Goal: Task Accomplishment & Management: Manage account settings

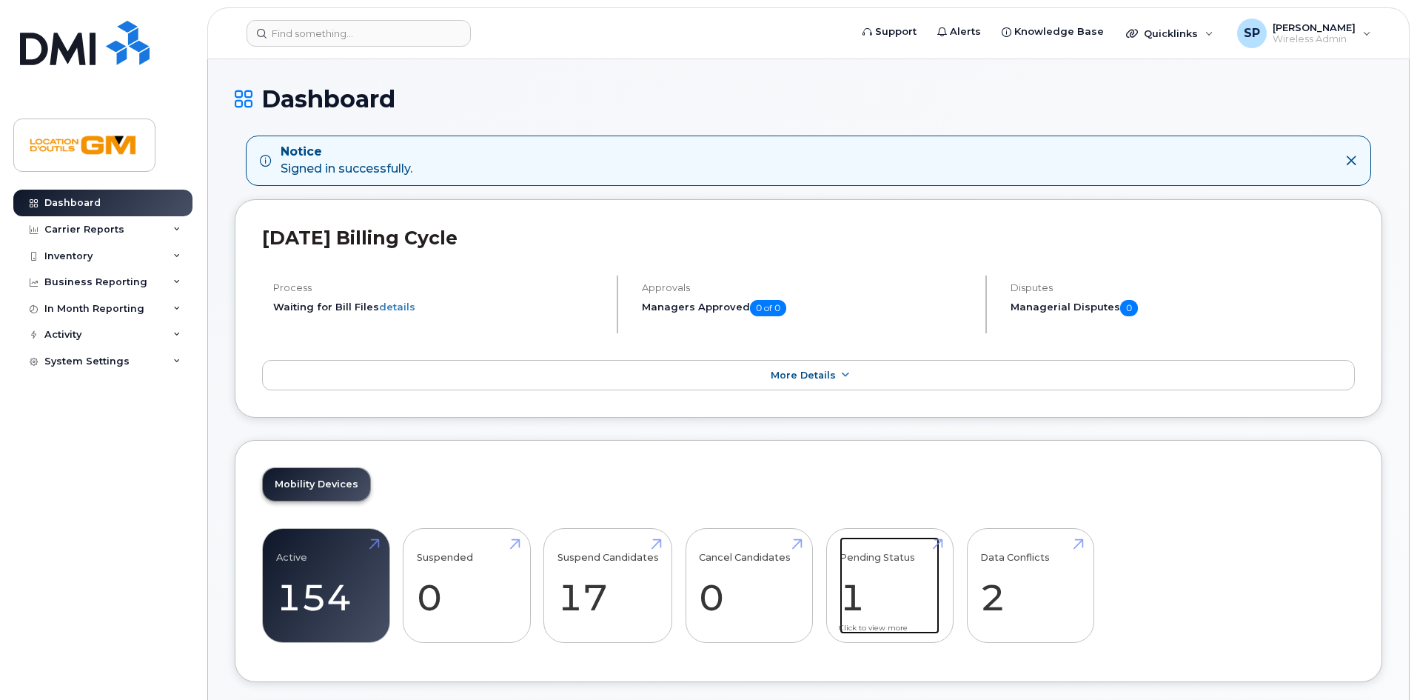
click at [920, 585] on link "Pending Status 1" at bounding box center [890, 586] width 100 height 98
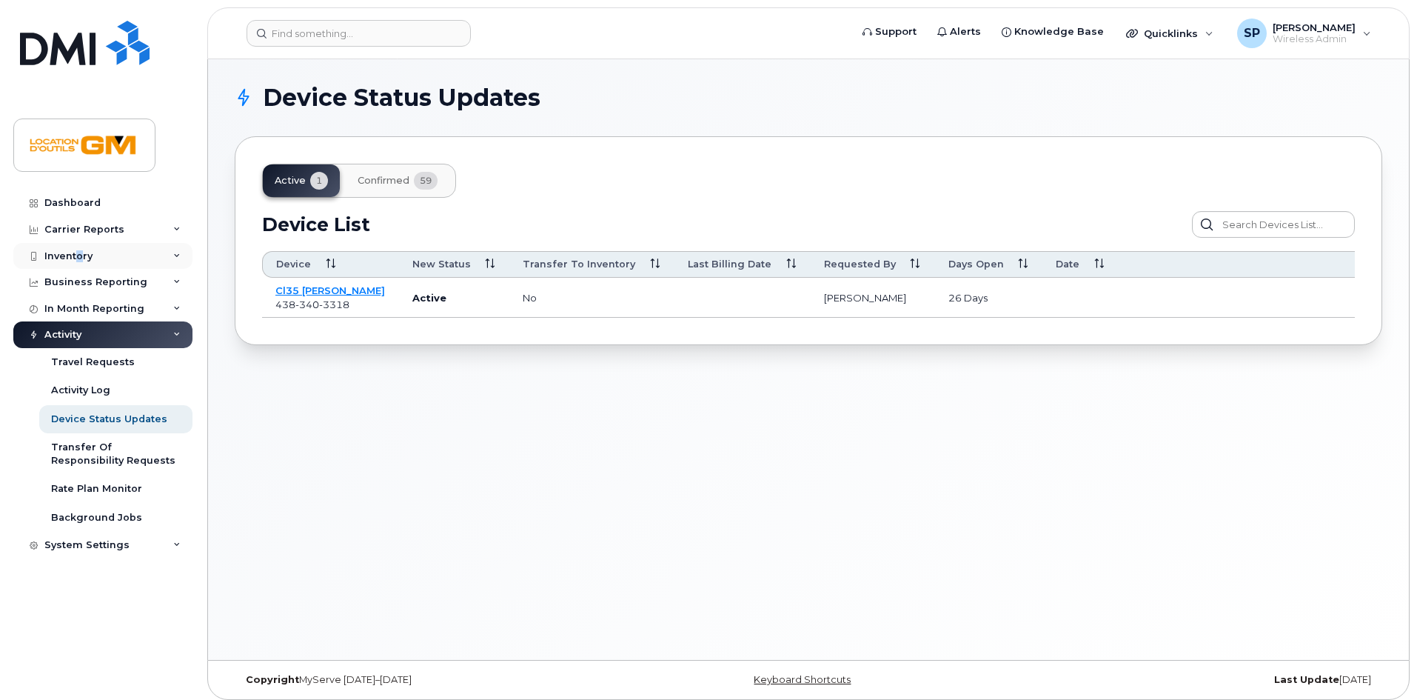
click at [80, 250] on div "Inventory" at bounding box center [68, 256] width 48 height 12
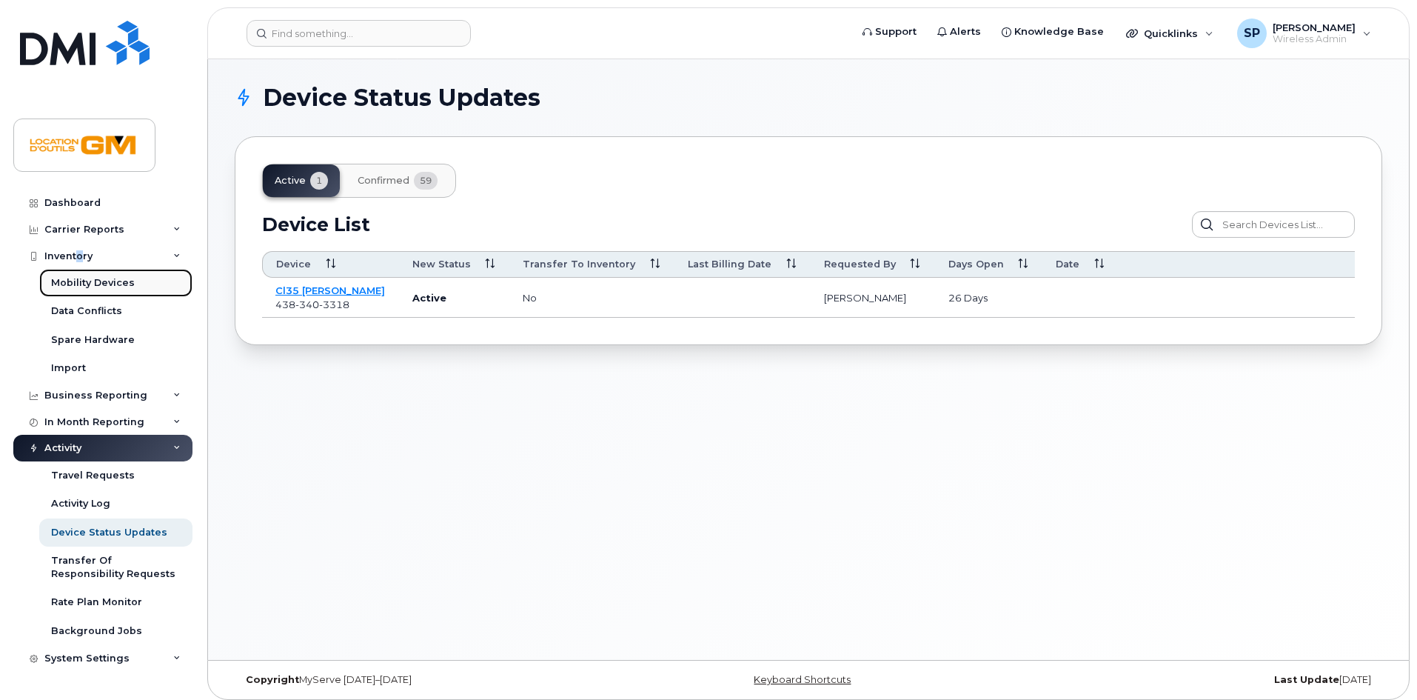
click at [74, 282] on div "Mobility Devices" at bounding box center [93, 282] width 84 height 13
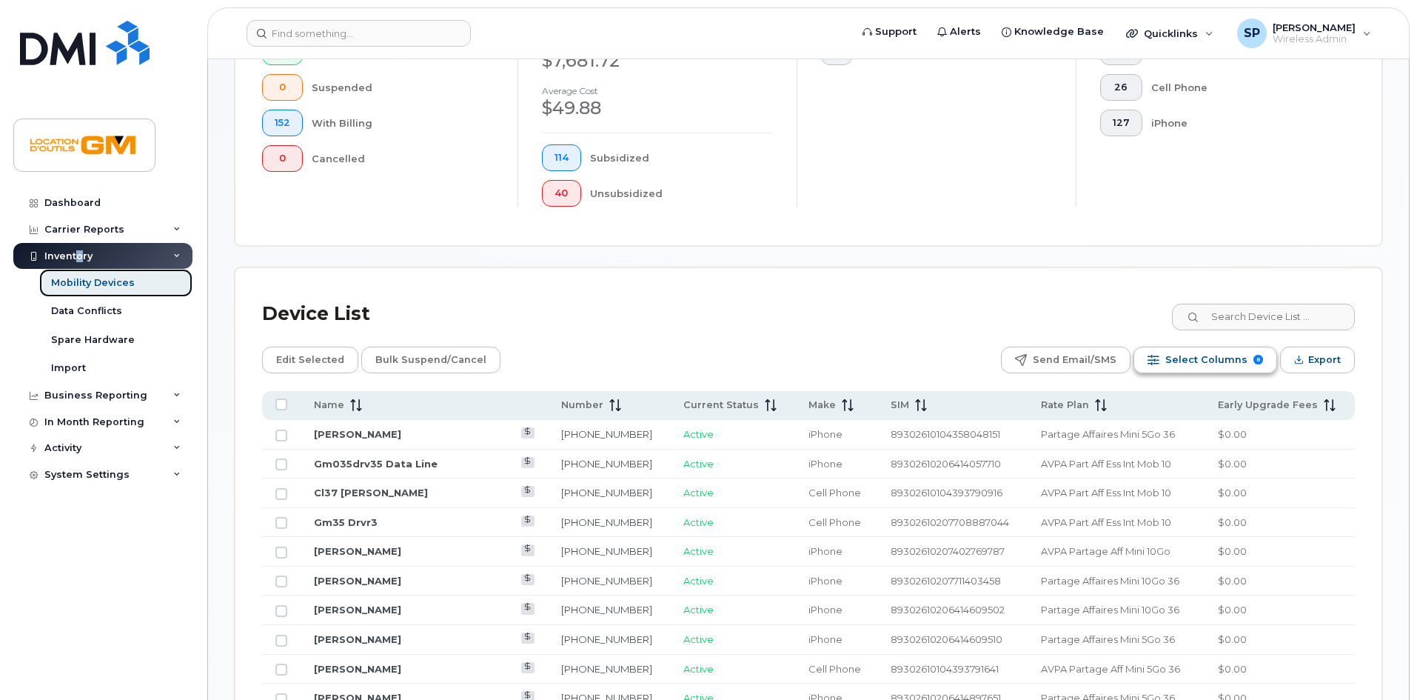
scroll to position [449, 0]
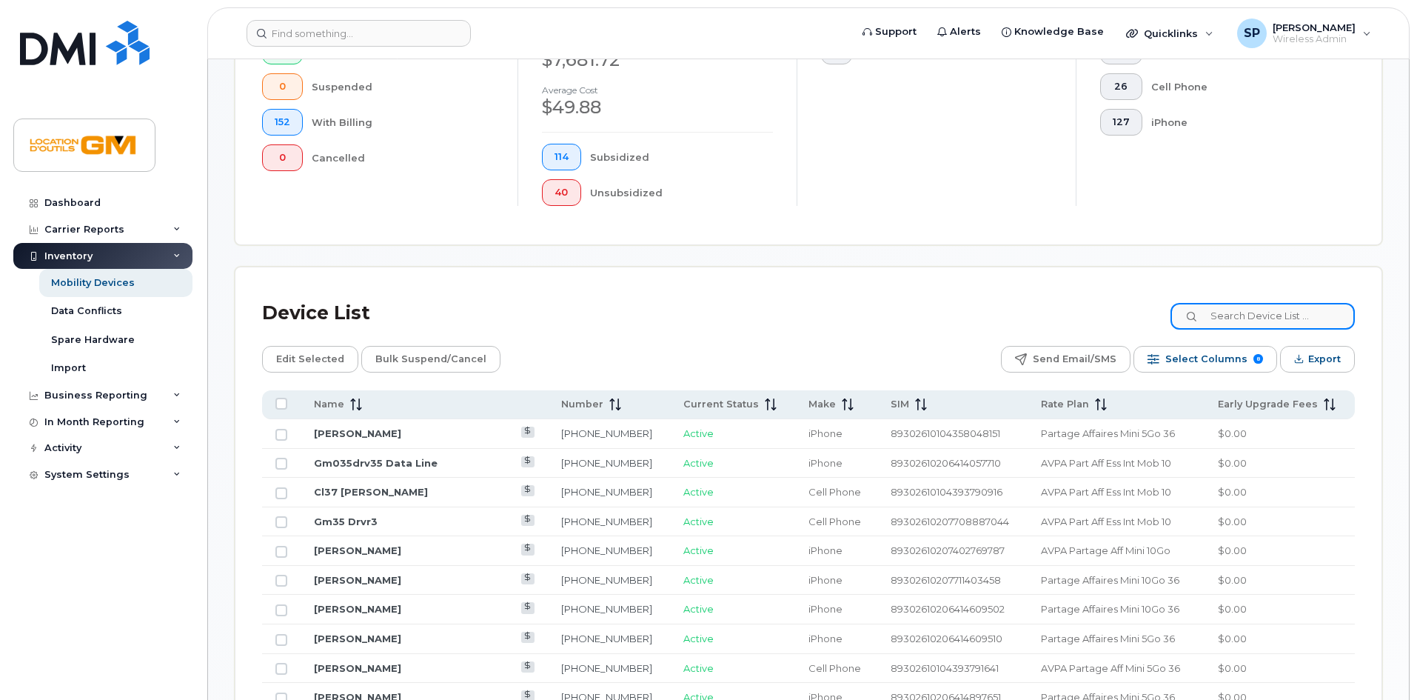
click at [1255, 303] on input at bounding box center [1262, 316] width 184 height 27
type input "serge"
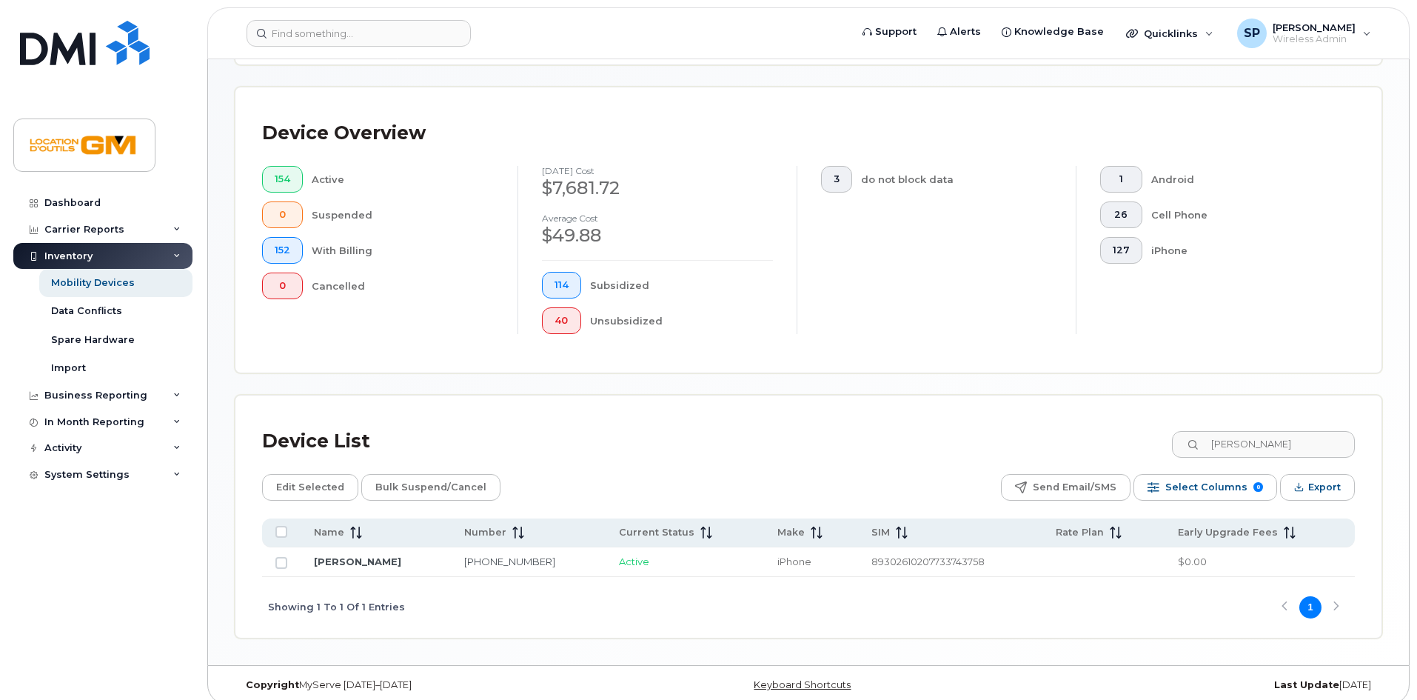
click at [858, 547] on td "[PERSON_NAME]" at bounding box center [950, 562] width 184 height 30
click at [364, 555] on link "Serge Briand" at bounding box center [357, 561] width 87 height 12
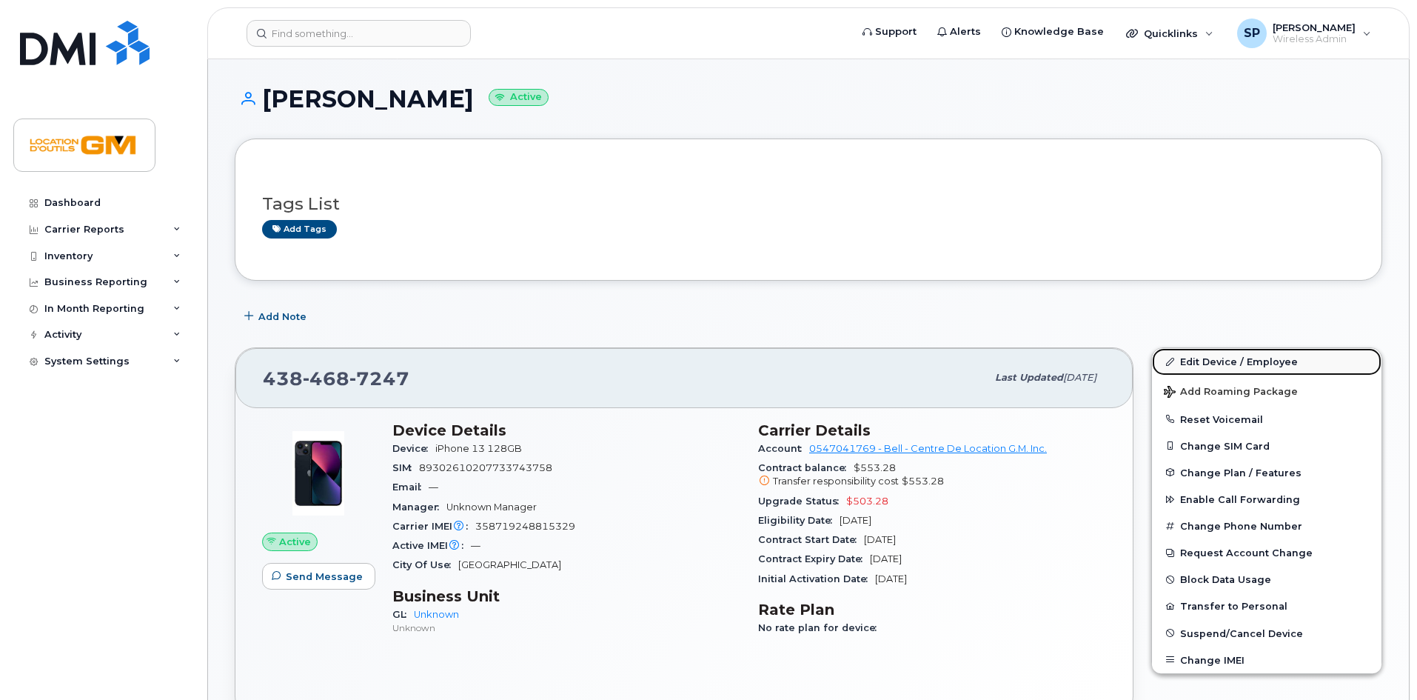
click at [1264, 356] on link "Edit Device / Employee" at bounding box center [1267, 361] width 230 height 27
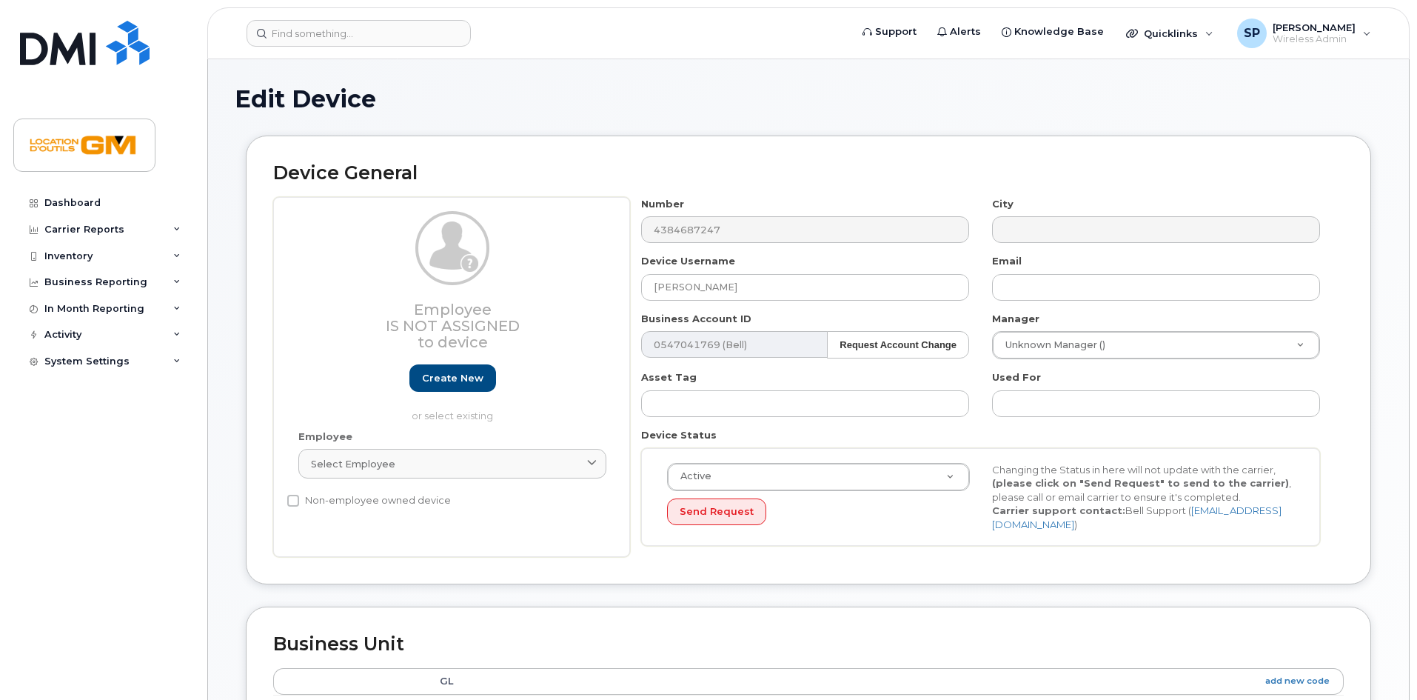
select select "14217133"
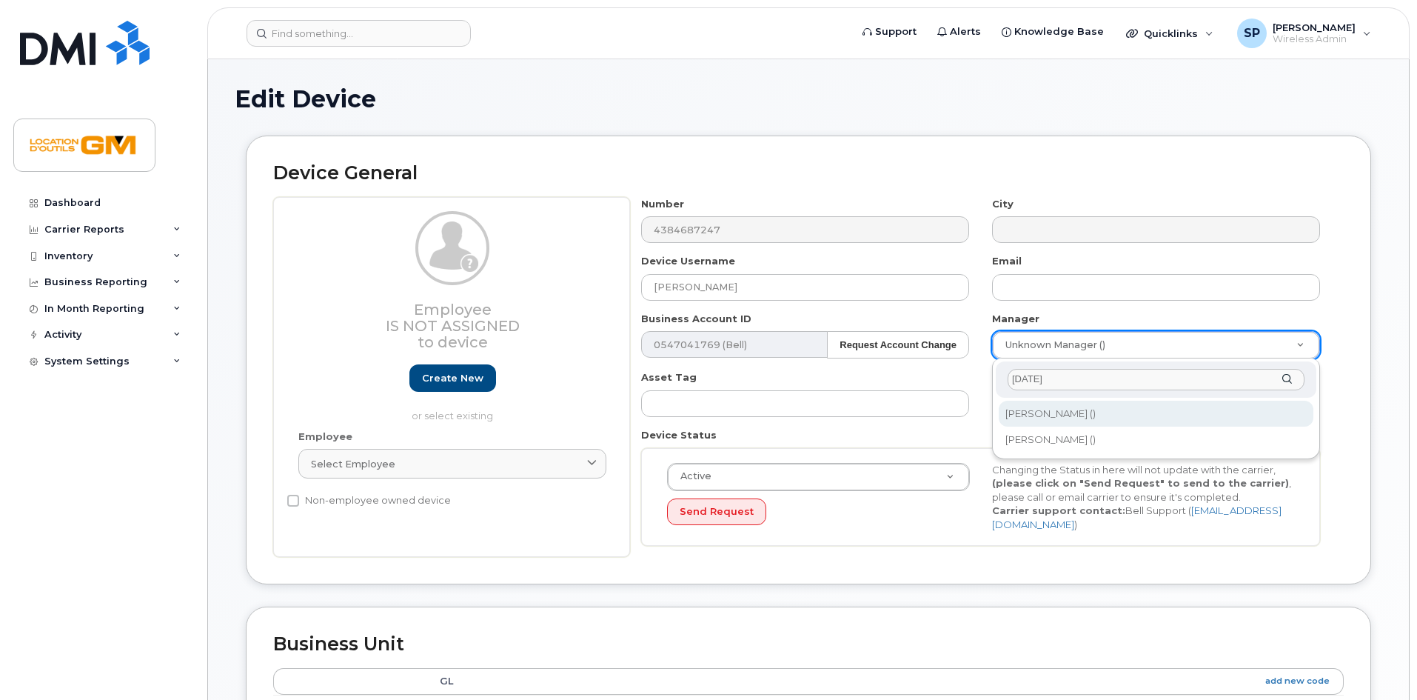
type input "jul"
type input "1916451"
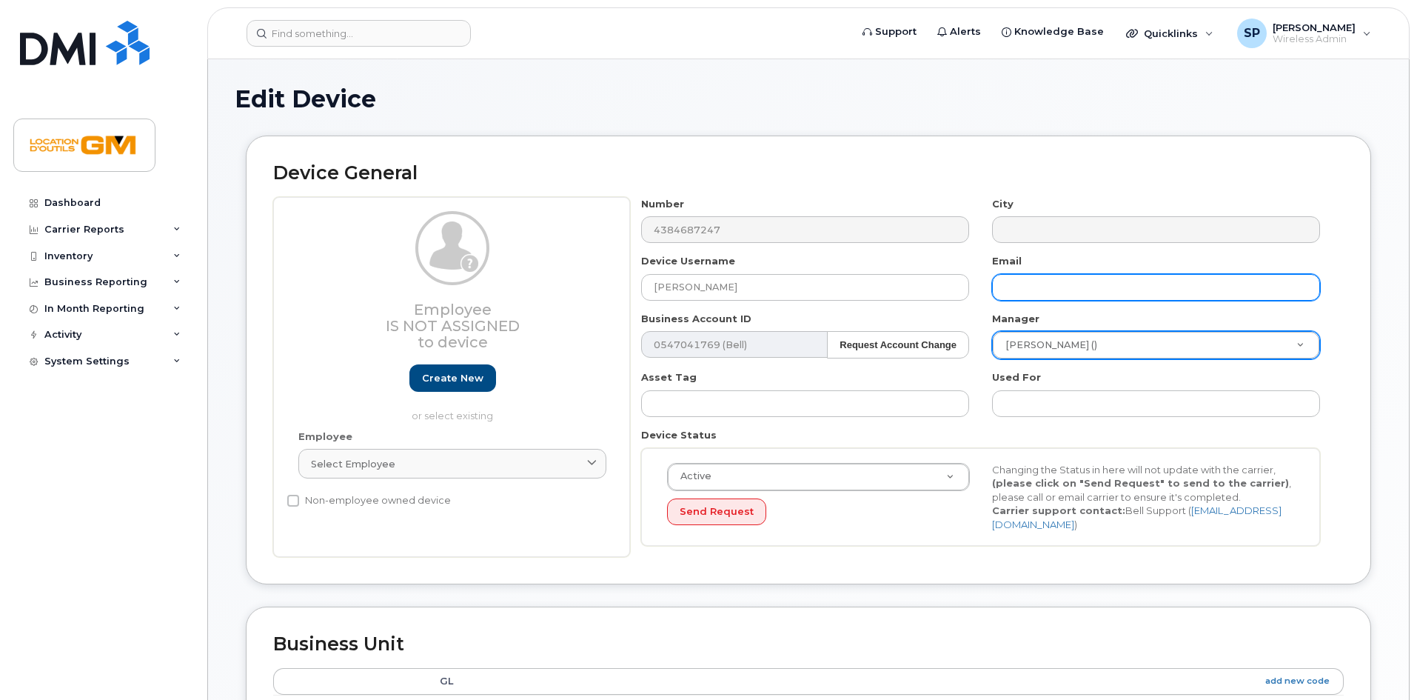
click at [1077, 290] on input "text" at bounding box center [1156, 287] width 328 height 27
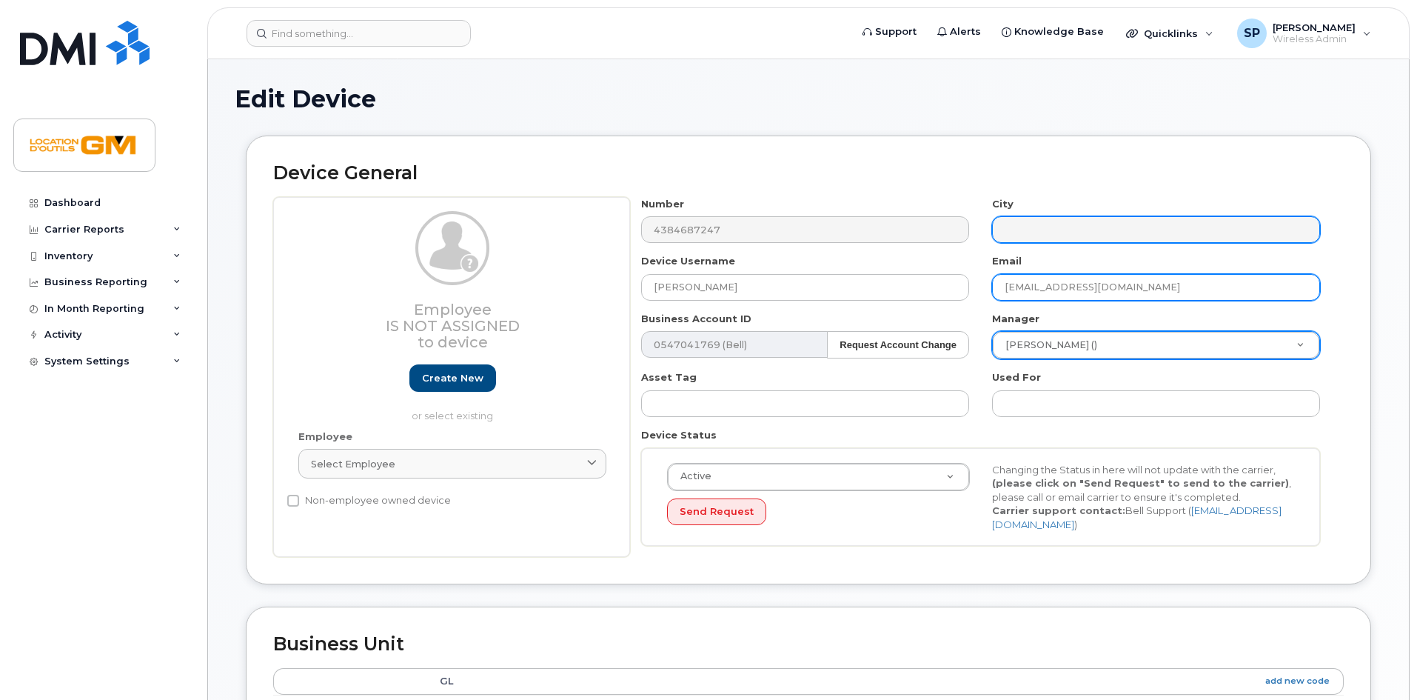
type input "[EMAIL_ADDRESS][DOMAIN_NAME]"
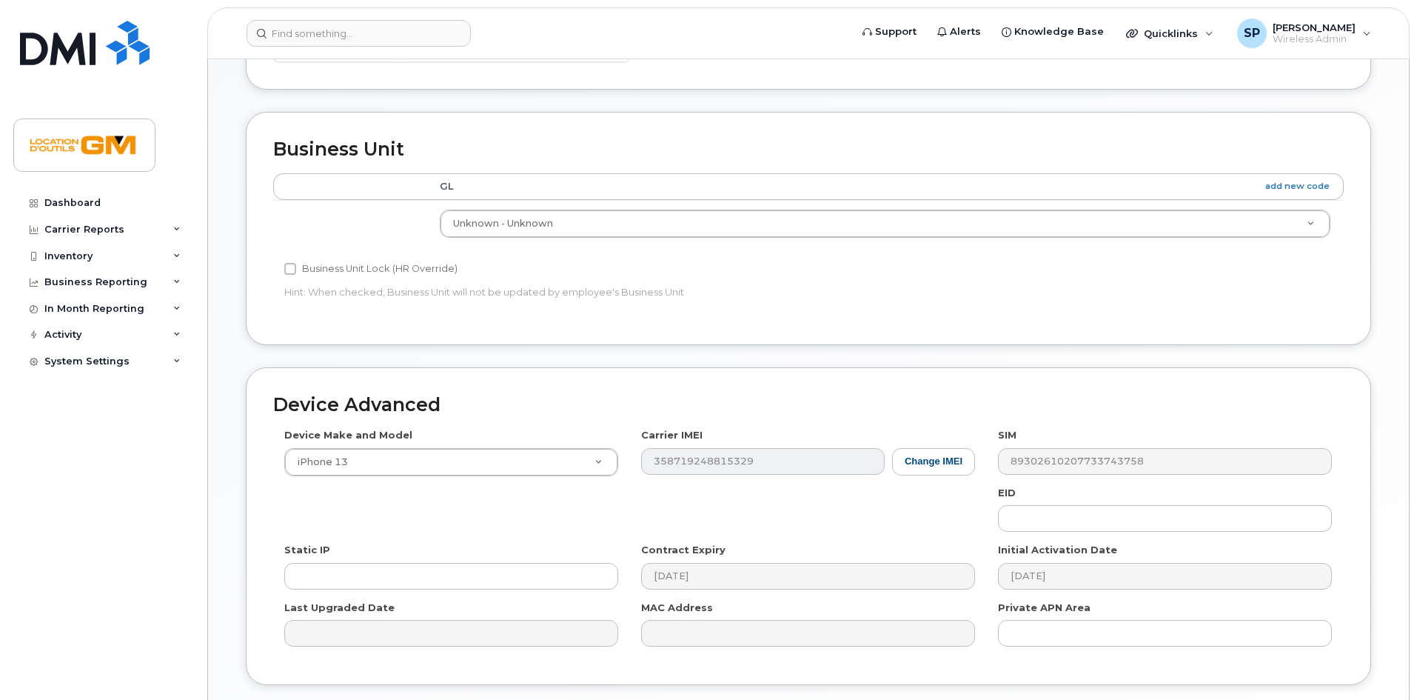
scroll to position [597, 0]
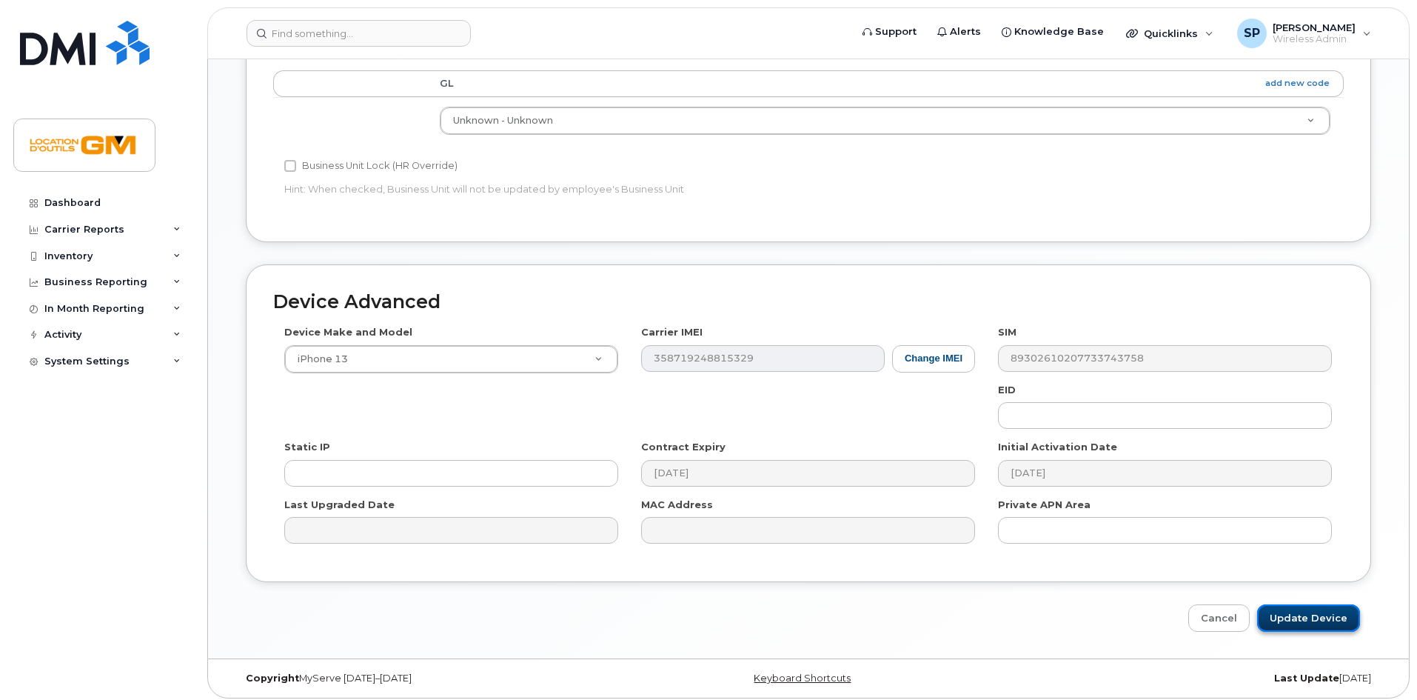
click at [1288, 616] on input "Update Device" at bounding box center [1308, 617] width 103 height 27
type input "Saving..."
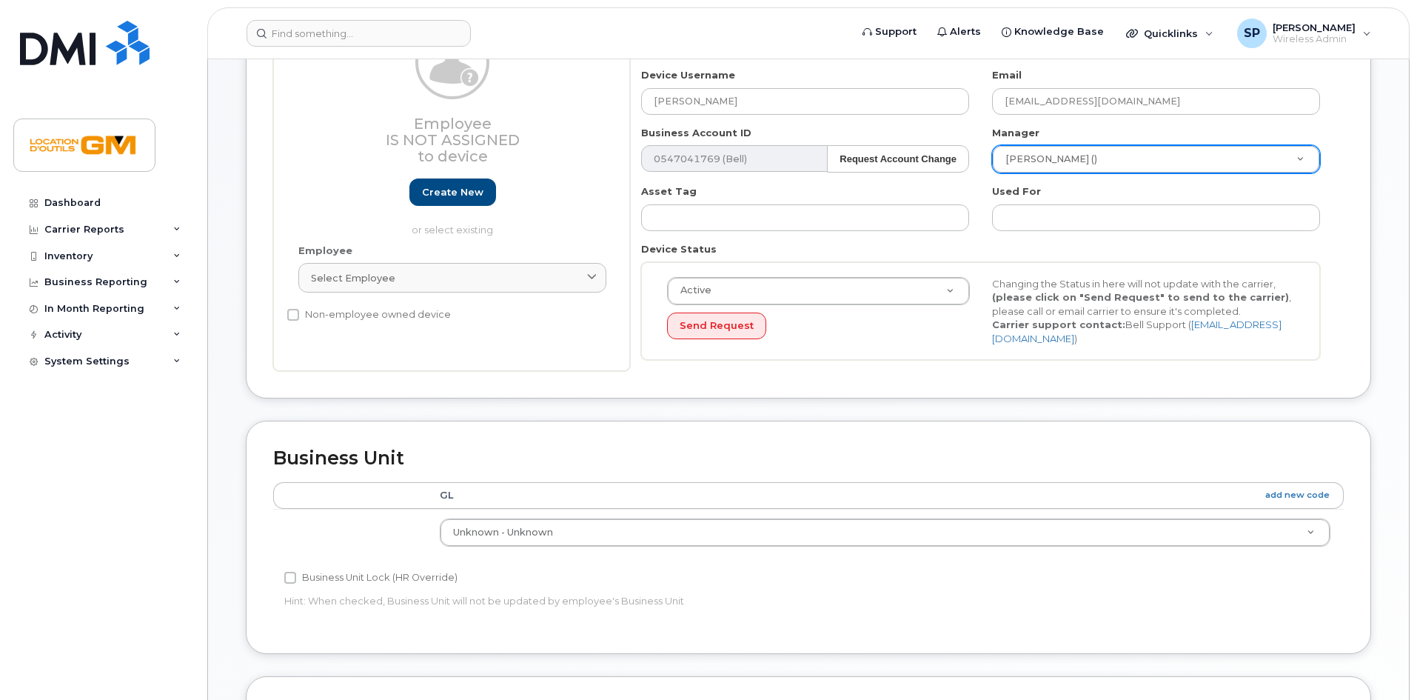
scroll to position [0, 0]
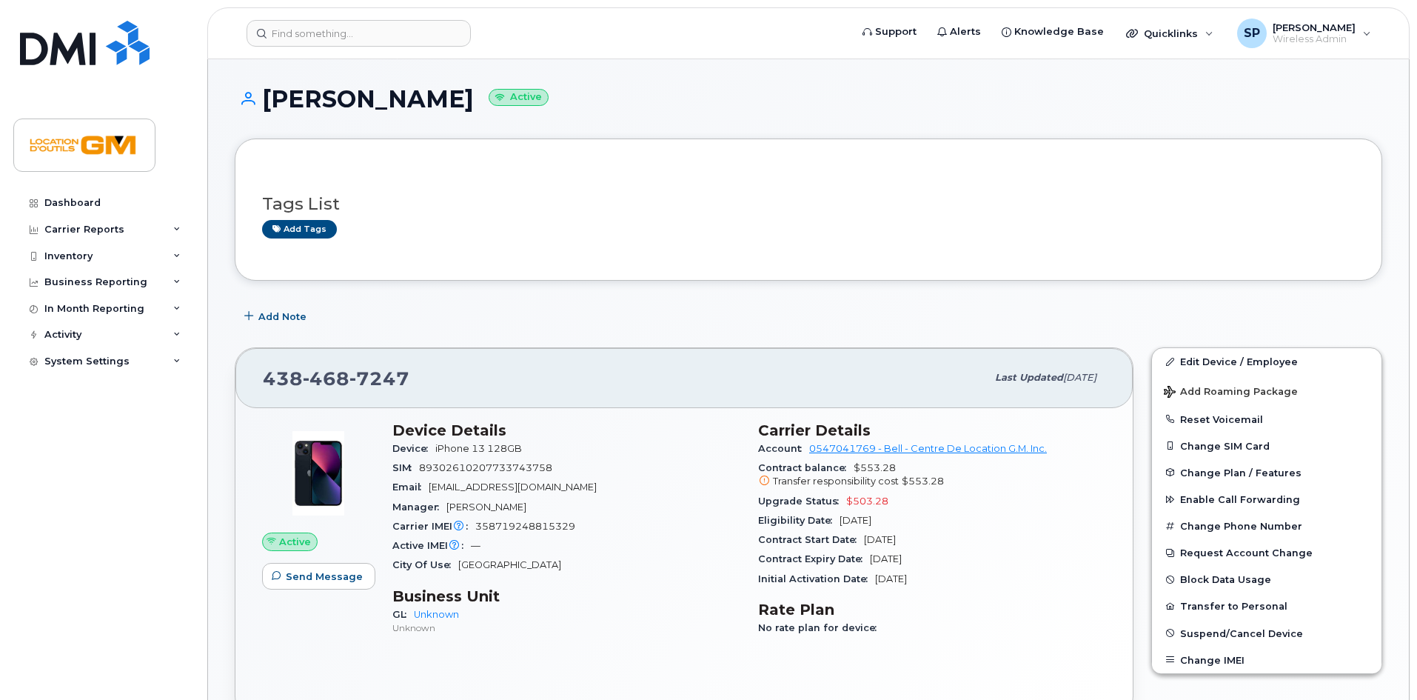
click at [512, 495] on div "Email [EMAIL_ADDRESS][DOMAIN_NAME]" at bounding box center [566, 487] width 348 height 19
click at [512, 495] on div "Email sergebriand@locationgm.ca" at bounding box center [566, 487] width 348 height 19
click at [439, 494] on div "Email sergebriand@locationgm.ca" at bounding box center [566, 487] width 348 height 19
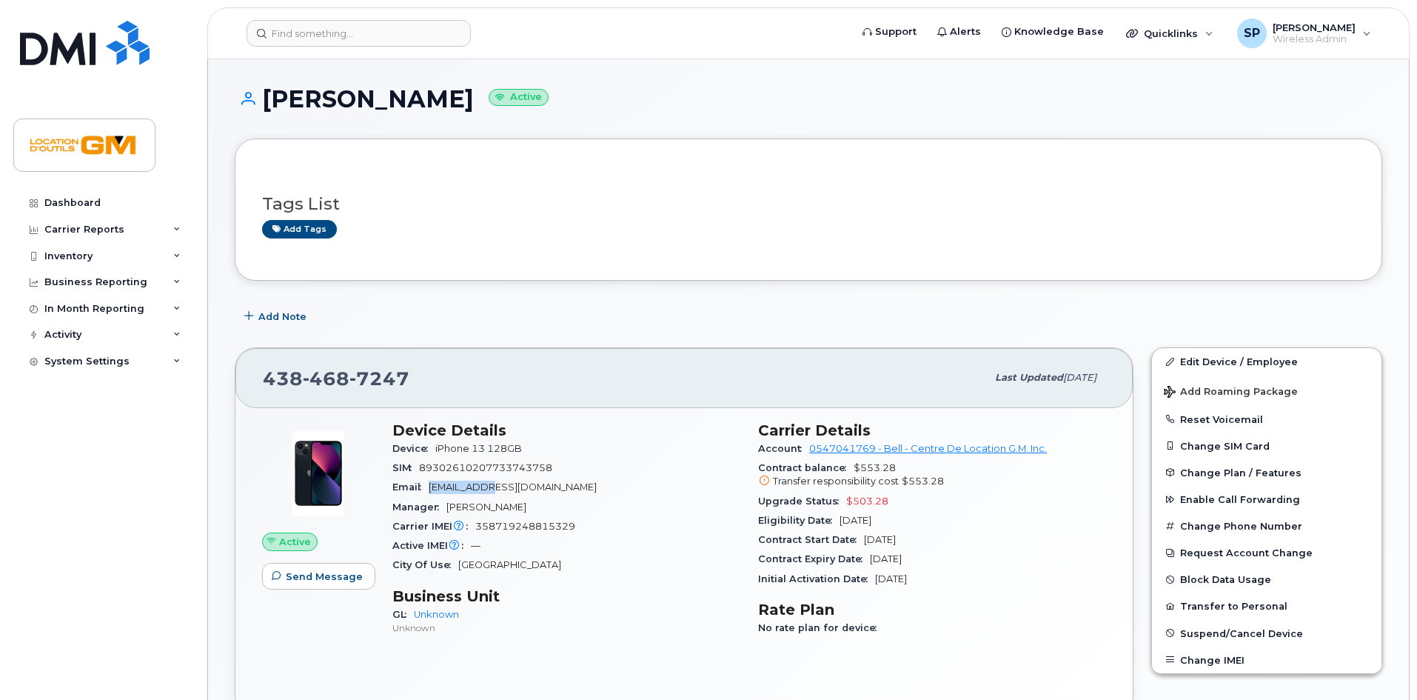
click at [439, 494] on div "Email sergebriand@locationgm.ca" at bounding box center [566, 487] width 348 height 19
click at [447, 486] on span "sergebriand@locationgm.ca" at bounding box center [513, 486] width 168 height 11
click at [540, 494] on div "Email sergebriand@locationgm.ca" at bounding box center [566, 487] width 348 height 19
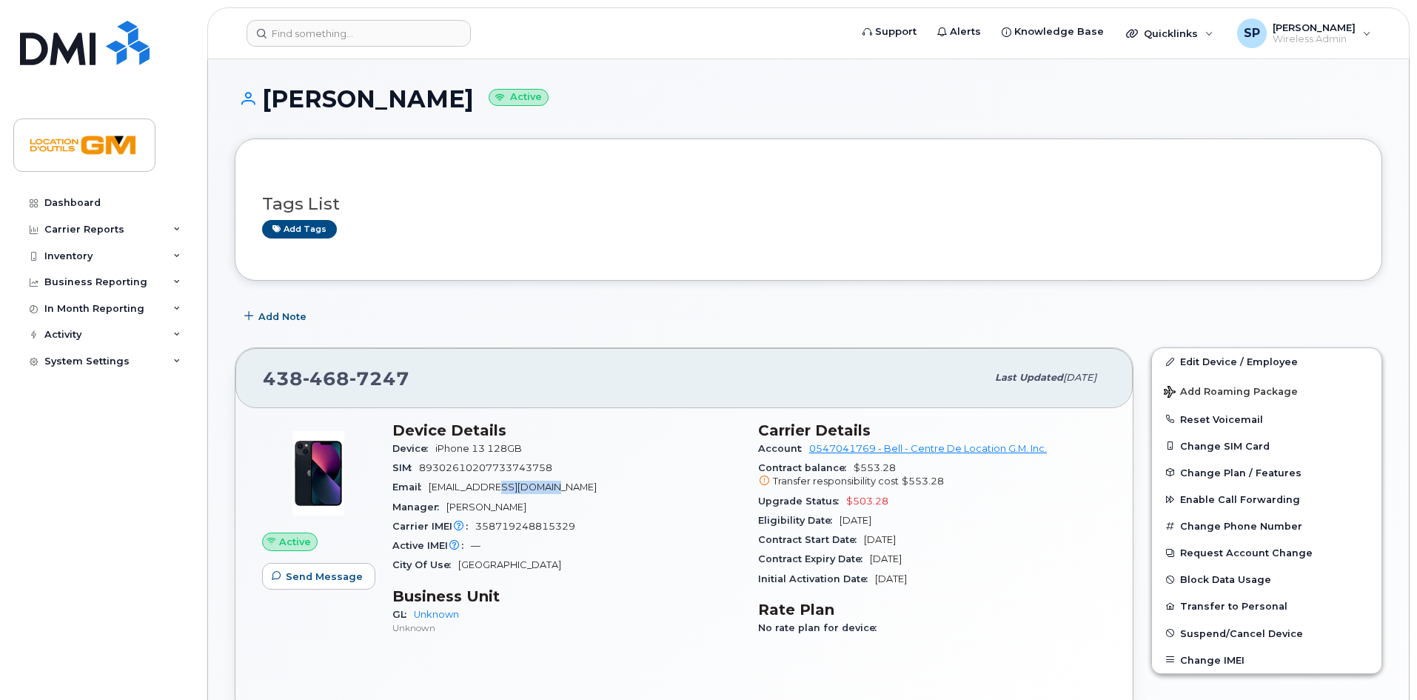
click at [540, 494] on div "Email sergebriand@locationgm.ca" at bounding box center [566, 487] width 348 height 19
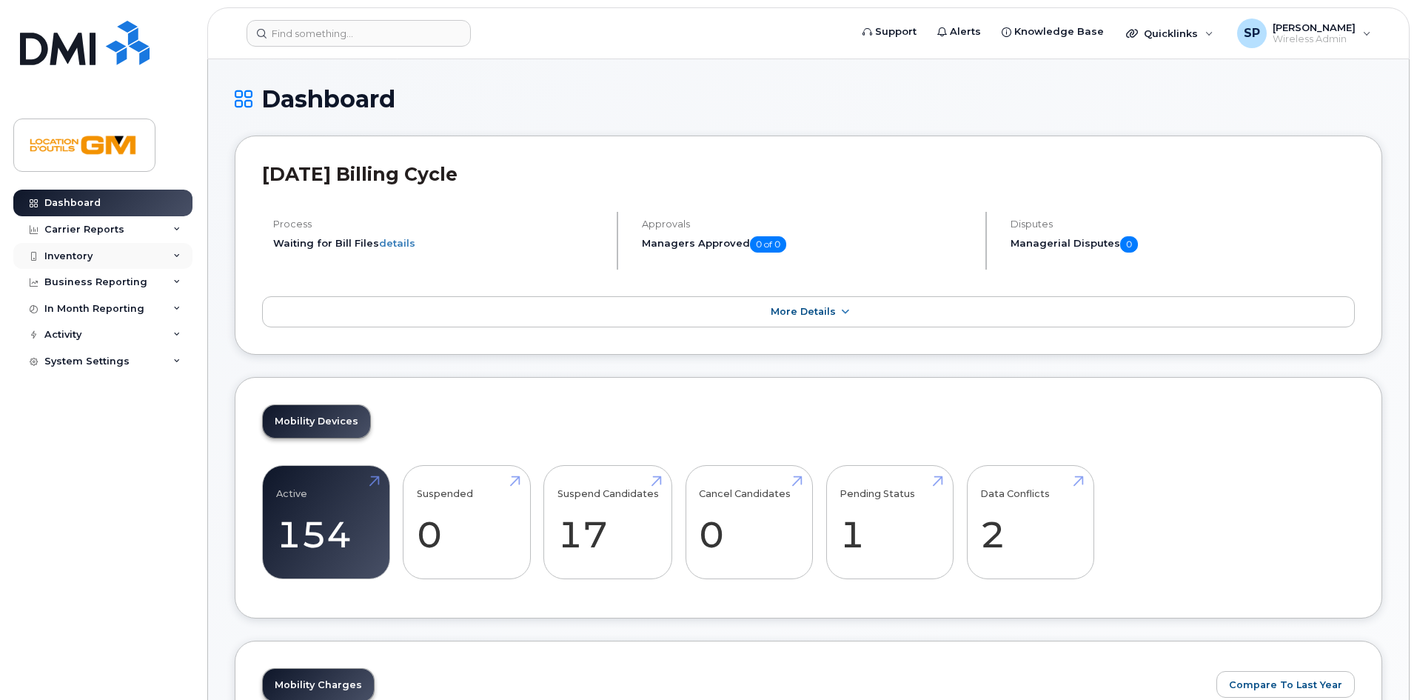
click at [155, 244] on div "Inventory" at bounding box center [102, 256] width 179 height 27
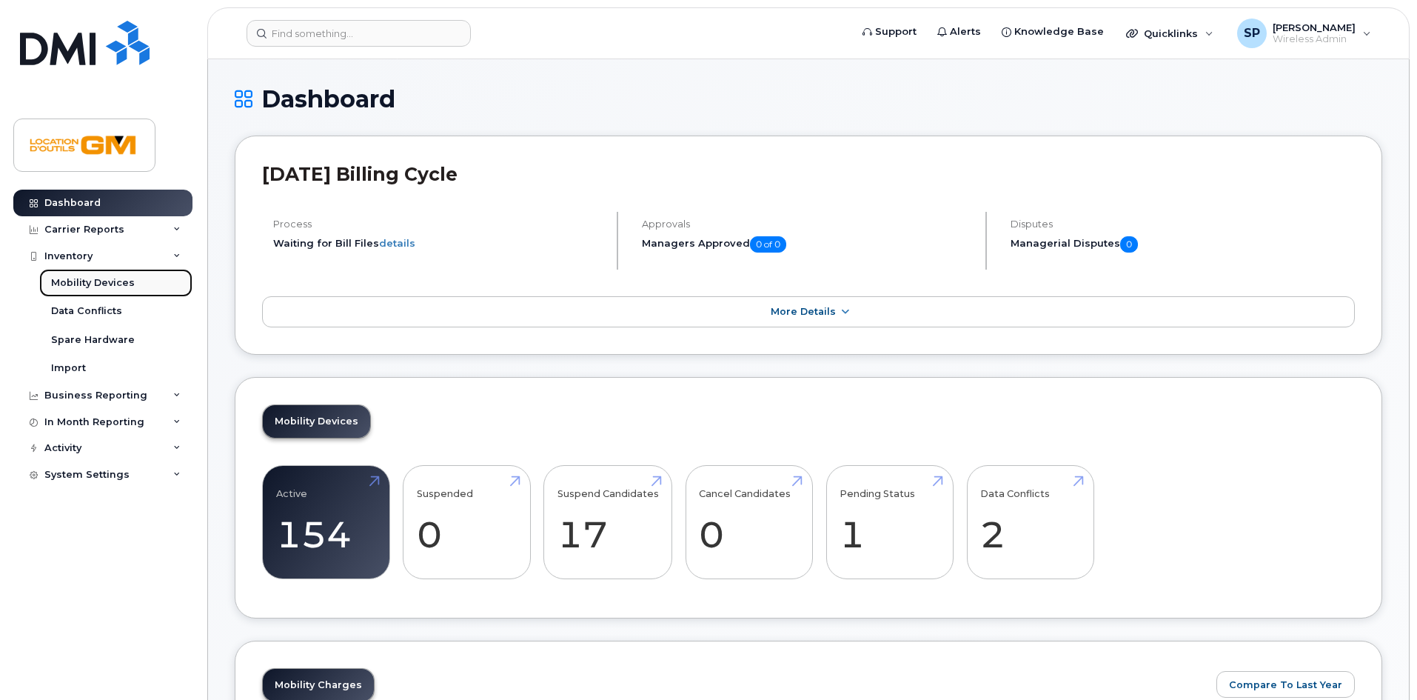
click at [115, 284] on div "Mobility Devices" at bounding box center [93, 282] width 84 height 13
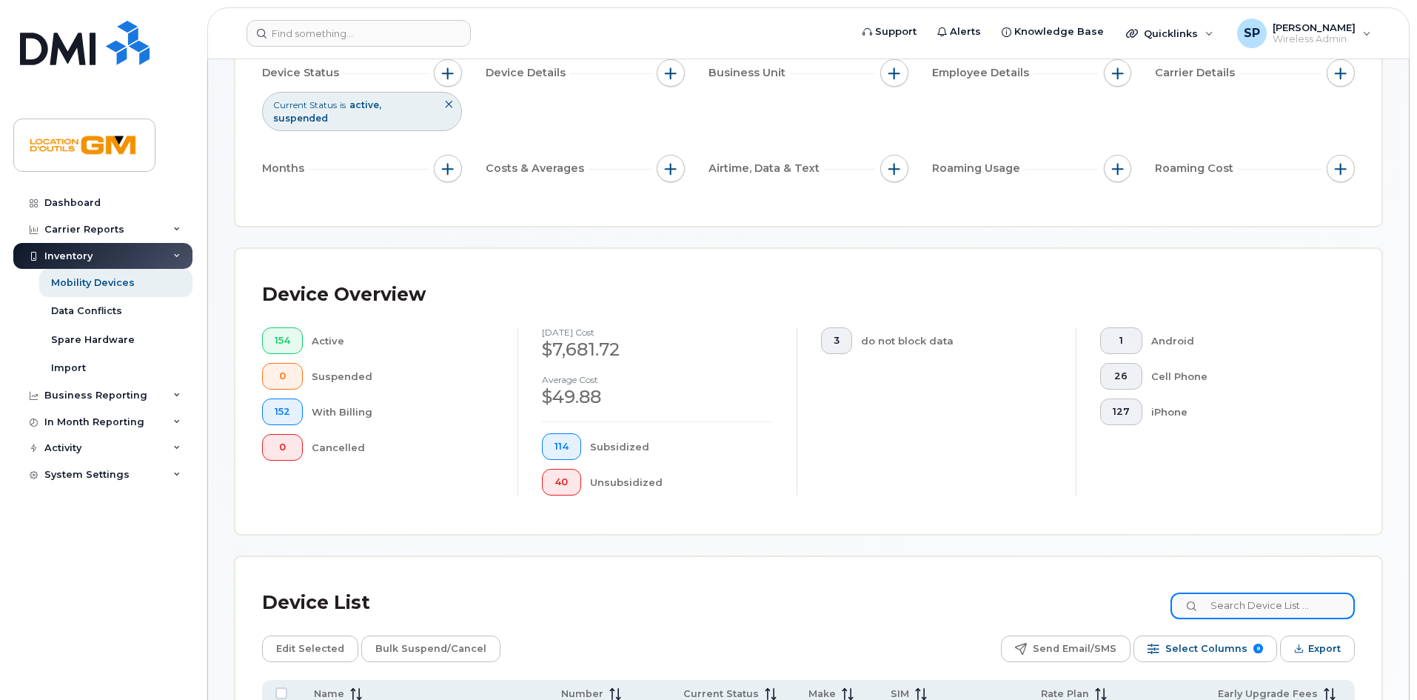
click at [1245, 592] on input at bounding box center [1262, 605] width 184 height 27
type input "allard"
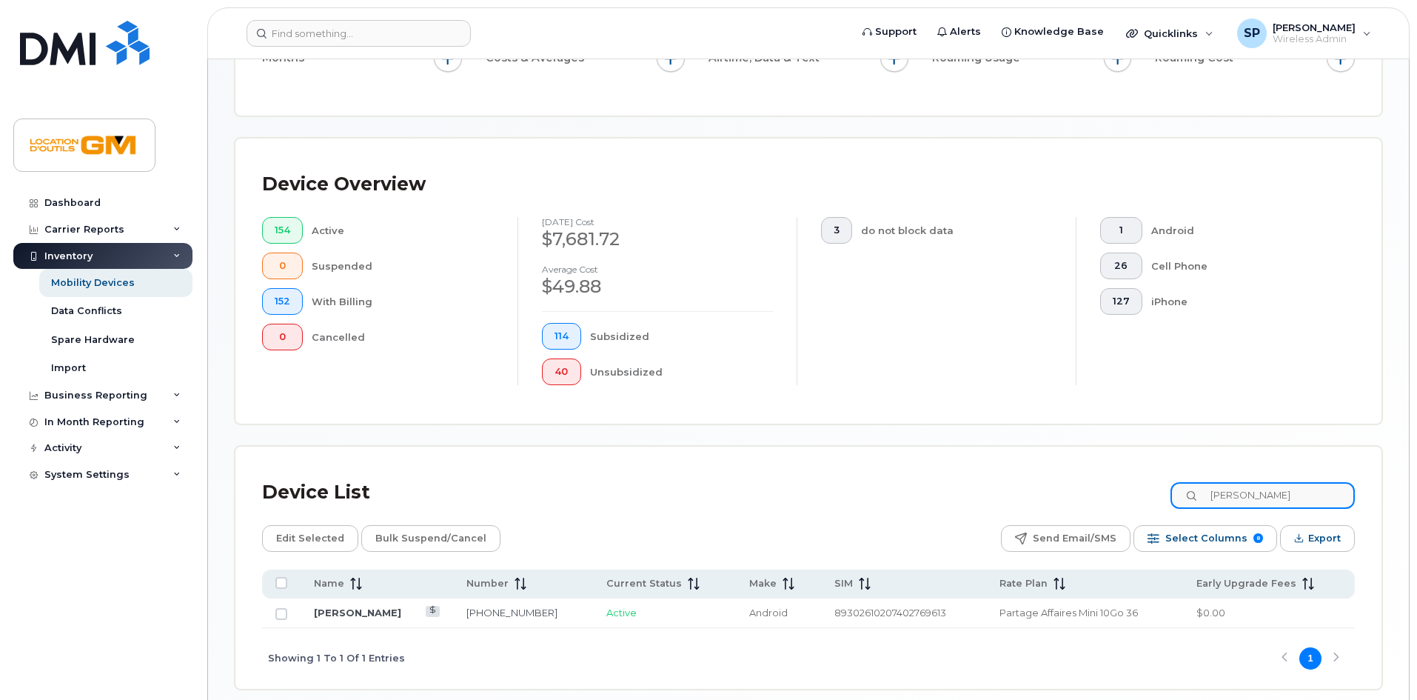
scroll to position [269, 0]
click at [821, 612] on td "Francois Xavier Allard" at bounding box center [903, 614] width 165 height 30
click at [376, 607] on link "Francois Xavier Allard" at bounding box center [357, 613] width 87 height 12
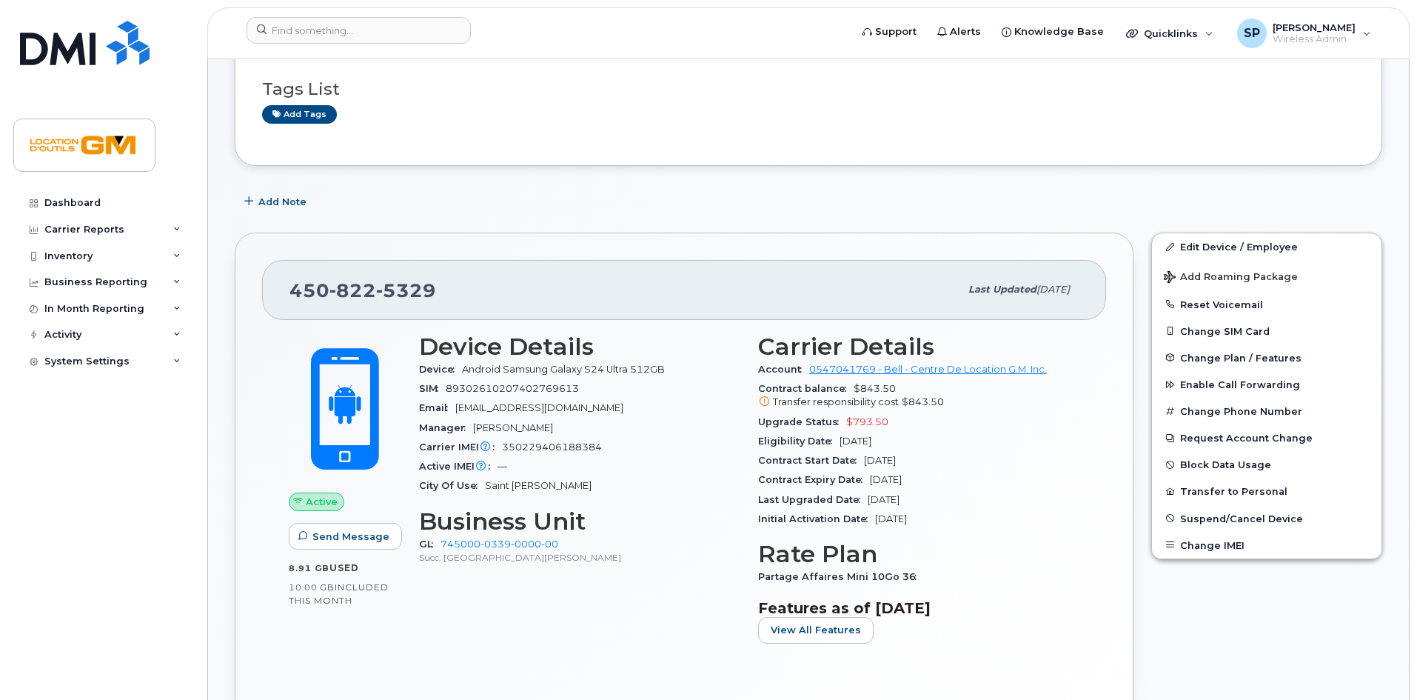
scroll to position [124, 0]
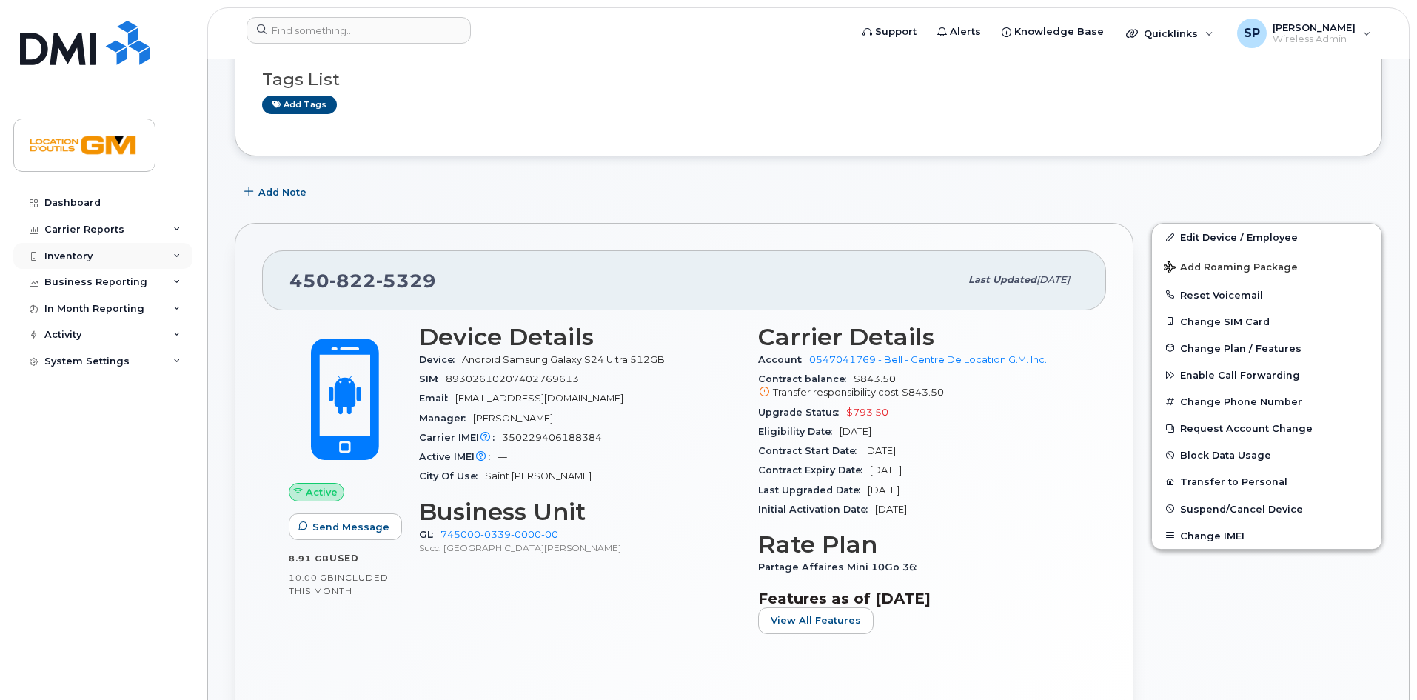
click at [133, 251] on div "Inventory" at bounding box center [102, 256] width 179 height 27
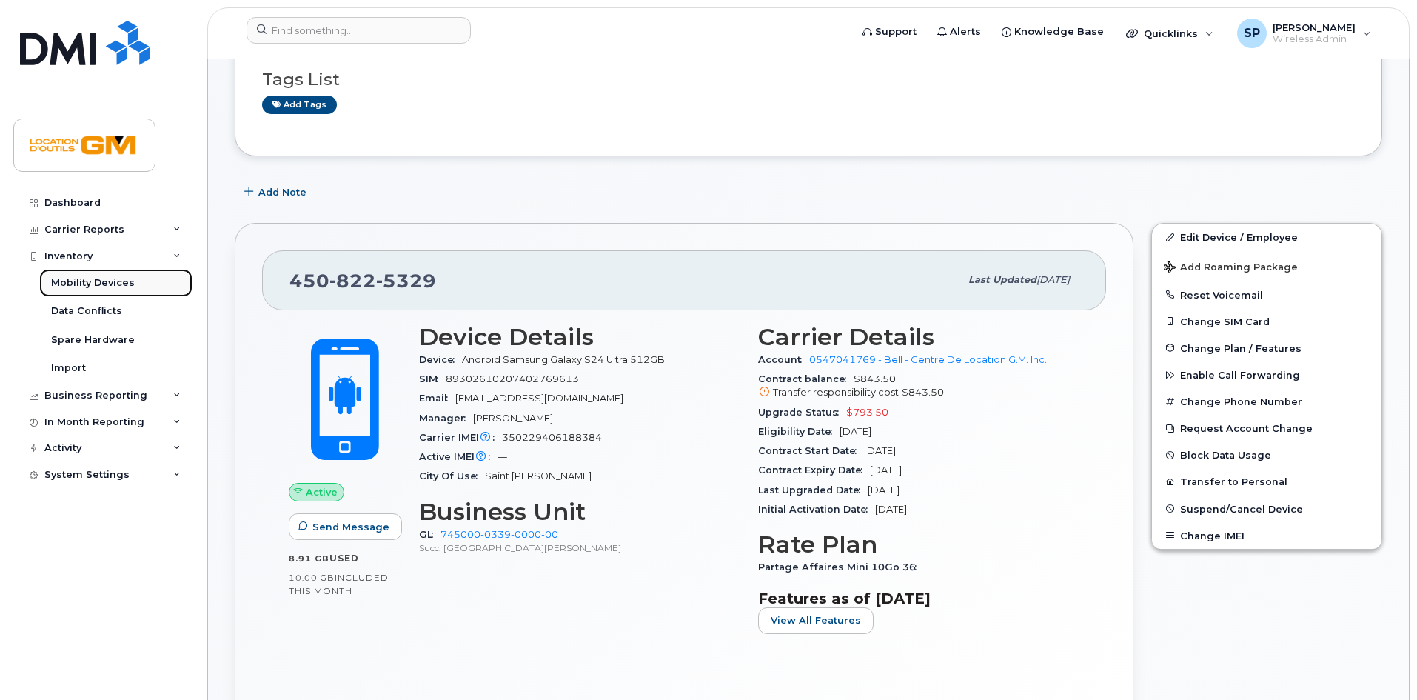
click at [130, 272] on link "Mobility Devices" at bounding box center [115, 283] width 153 height 28
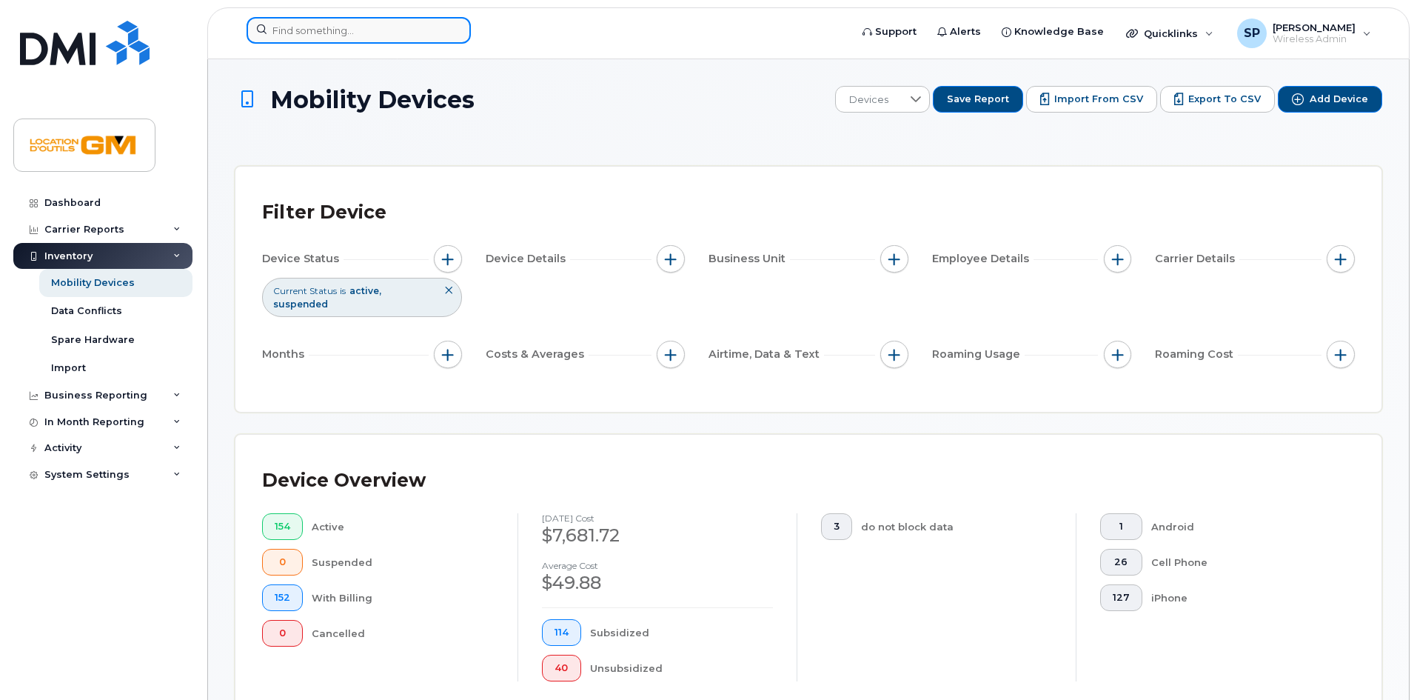
click at [397, 30] on input at bounding box center [359, 30] width 224 height 27
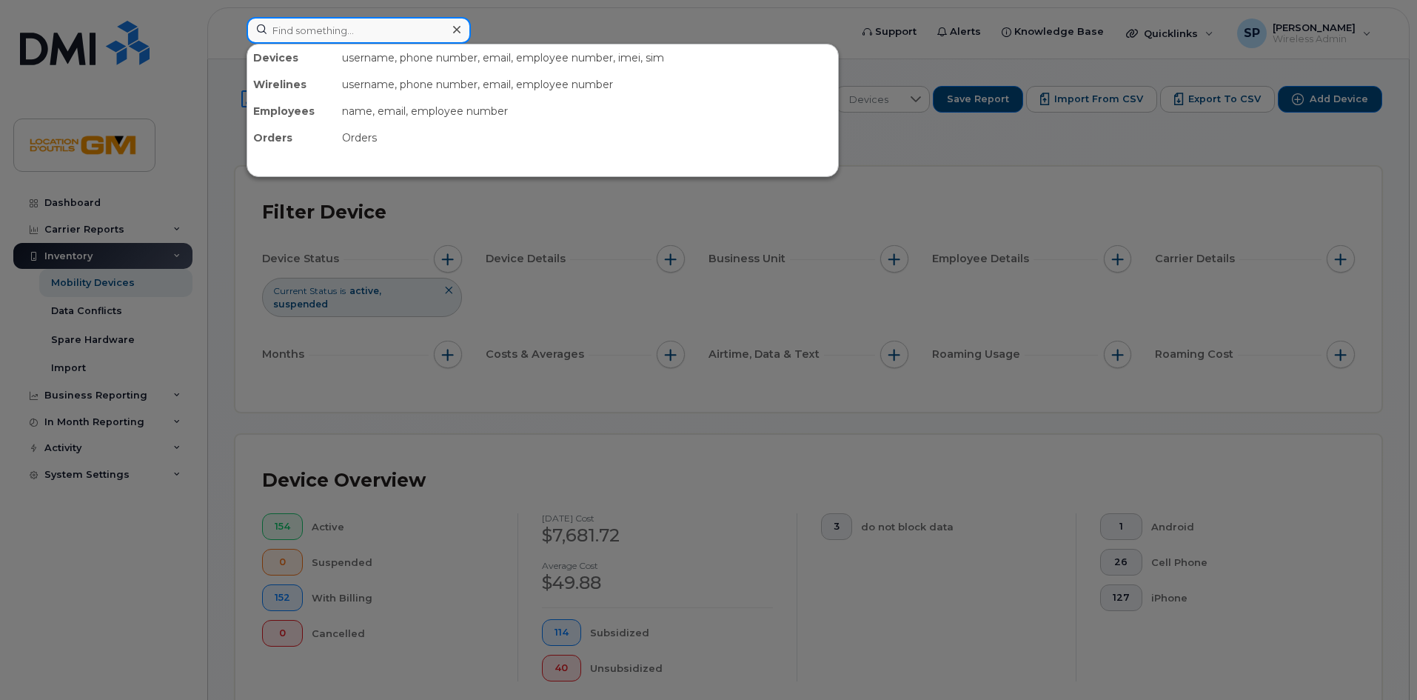
type input "n"
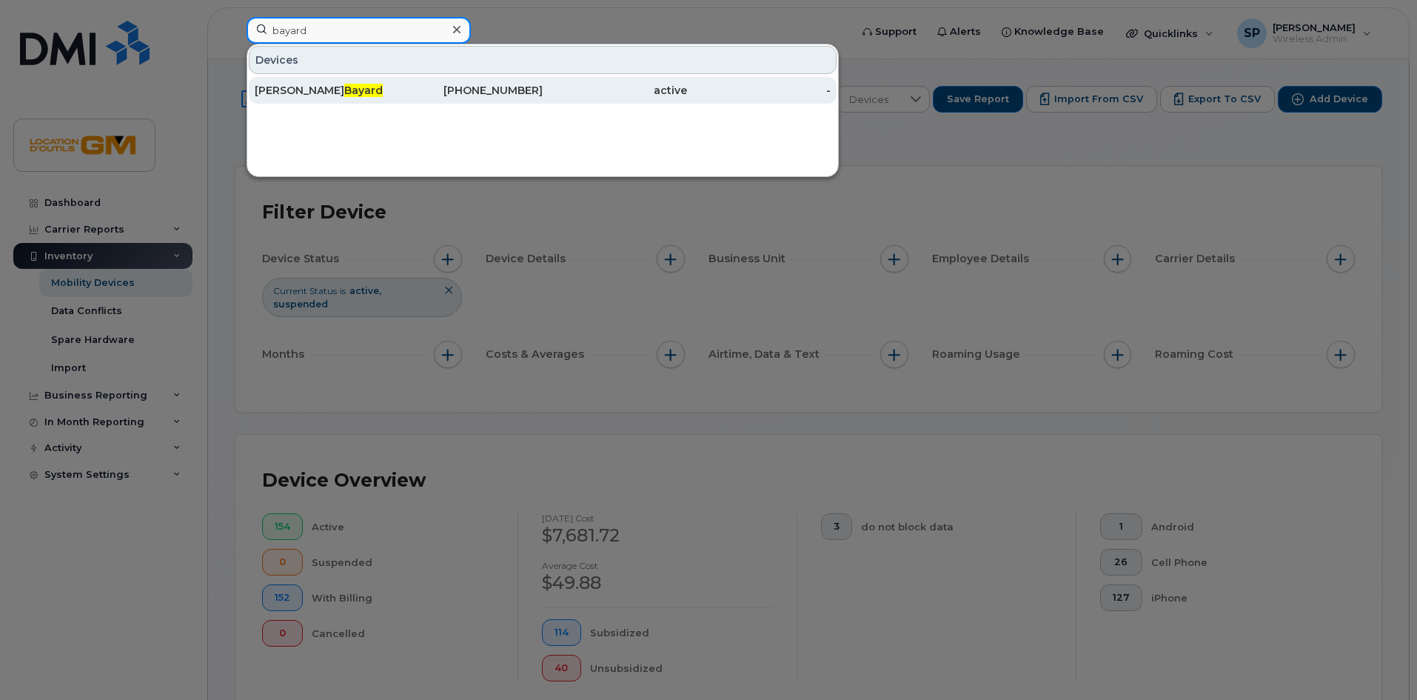
type input "bayard"
click at [543, 81] on div "438-837-9631" at bounding box center [615, 90] width 144 height 27
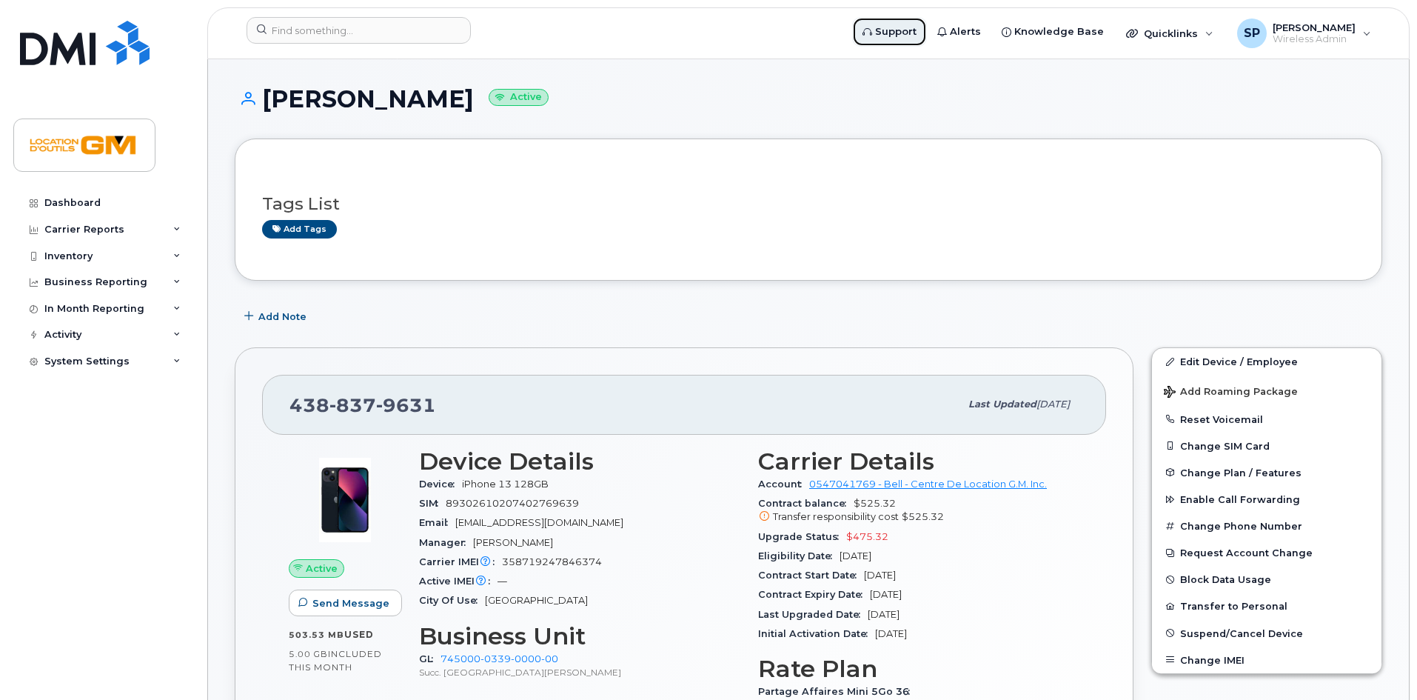
click at [899, 29] on span "Support" at bounding box center [895, 31] width 41 height 15
click at [1095, 87] on h1 "[PERSON_NAME] Active" at bounding box center [809, 99] width 1148 height 26
